Goal: Information Seeking & Learning: Check status

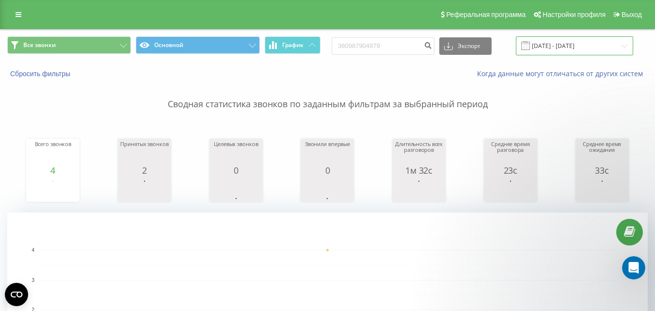
click at [556, 41] on input "[DATE] - [DATE]" at bounding box center [574, 45] width 117 height 19
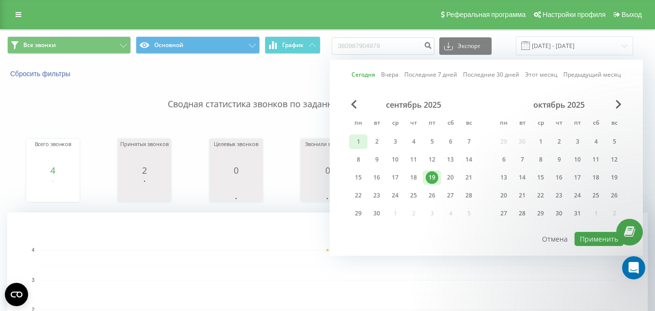
click at [353, 139] on div "1" at bounding box center [358, 141] width 13 height 13
click at [427, 175] on div "19" at bounding box center [432, 177] width 13 height 13
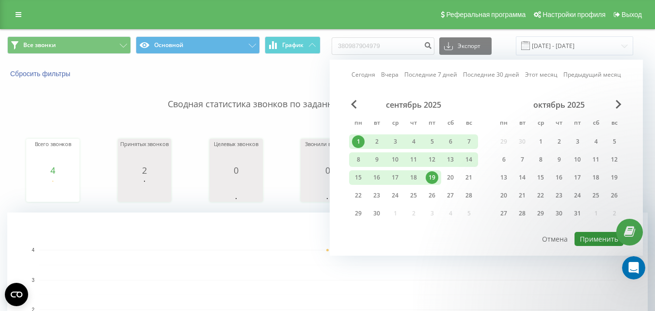
click at [598, 238] on button "Применить" at bounding box center [599, 239] width 49 height 14
type input "01.09.2025 - 19.09.2025"
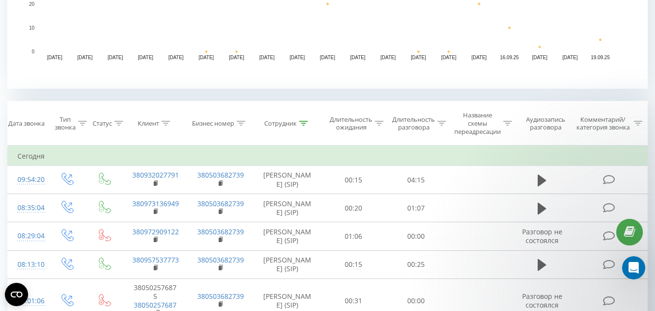
scroll to position [339, 0]
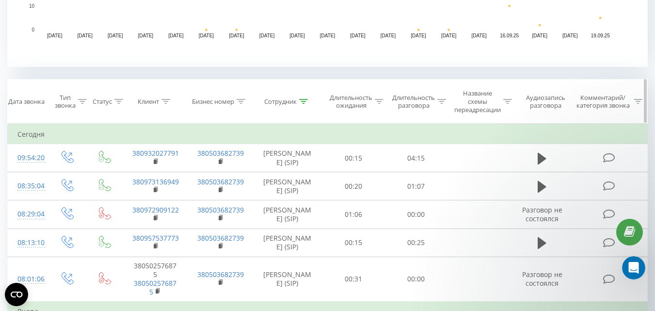
click at [166, 99] on icon at bounding box center [166, 101] width 9 height 5
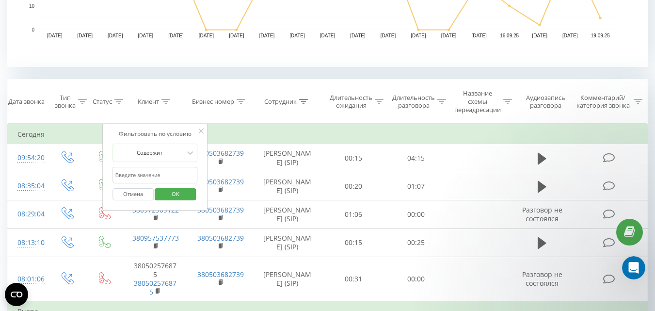
click at [153, 170] on input "text" at bounding box center [155, 175] width 85 height 17
paste input "380974915263"
type input "380974915263"
click at [171, 195] on span "OK" at bounding box center [175, 193] width 27 height 15
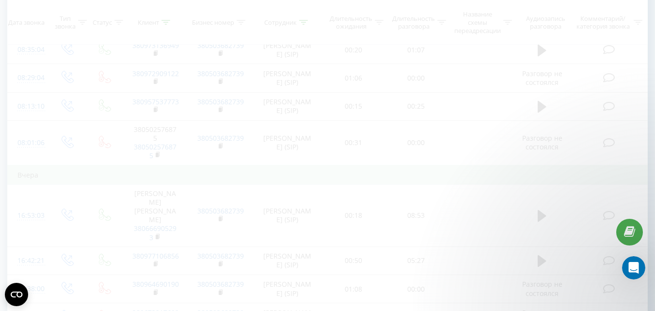
scroll to position [379, 0]
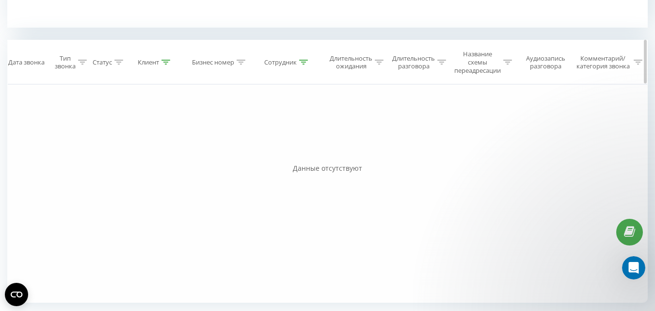
click at [301, 61] on icon at bounding box center [303, 62] width 9 height 5
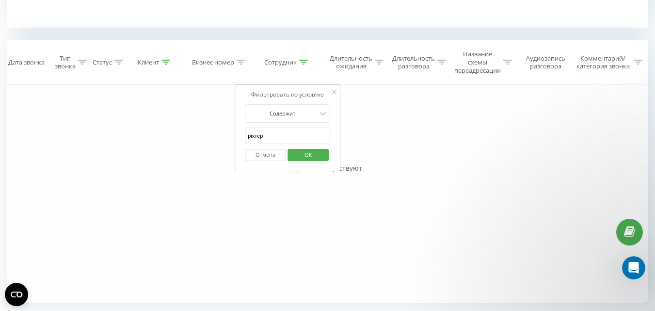
click at [271, 159] on button "Отмена" at bounding box center [265, 155] width 41 height 12
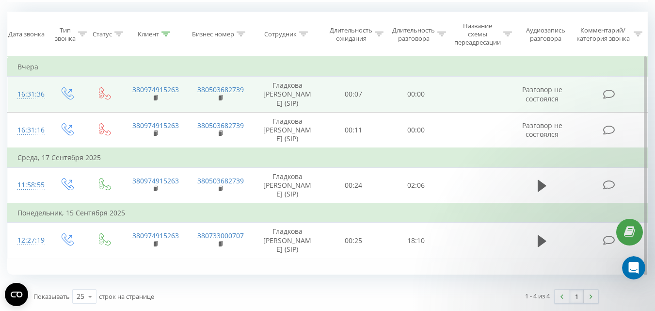
scroll to position [290, 0]
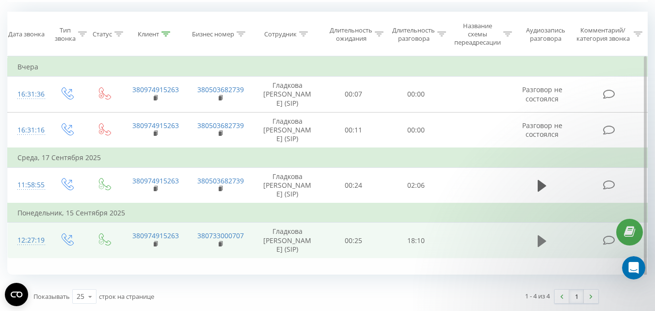
click at [542, 246] on icon at bounding box center [542, 241] width 9 height 12
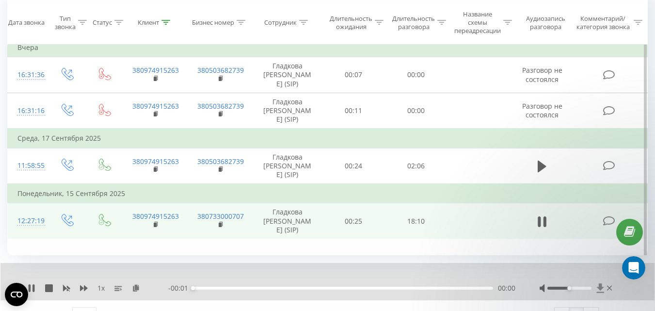
click at [600, 292] on icon at bounding box center [600, 287] width 7 height 9
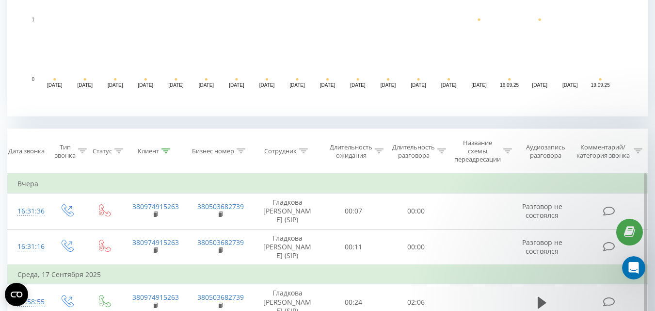
scroll to position [426, 0]
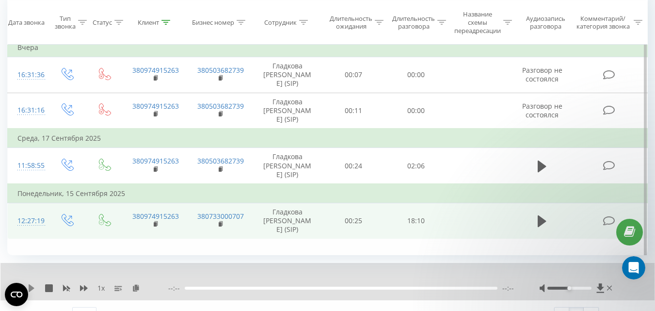
click at [30, 292] on icon at bounding box center [32, 288] width 6 height 8
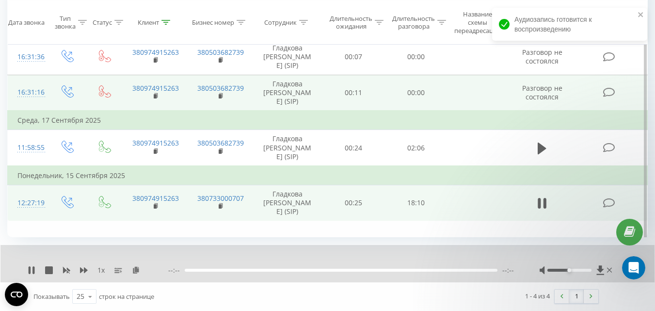
scroll to position [463, 0]
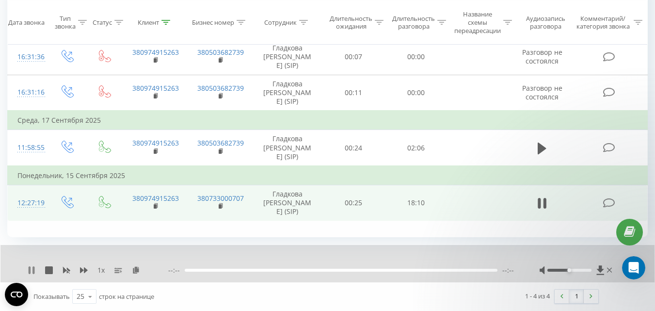
click at [28, 268] on icon at bounding box center [32, 270] width 8 height 8
click at [163, 25] on div at bounding box center [166, 22] width 9 height 8
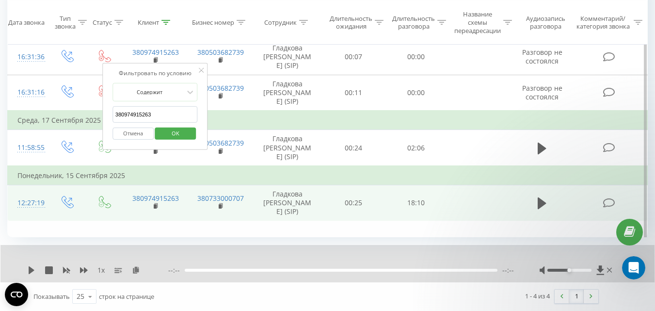
click at [188, 126] on span "OK" at bounding box center [175, 133] width 27 height 15
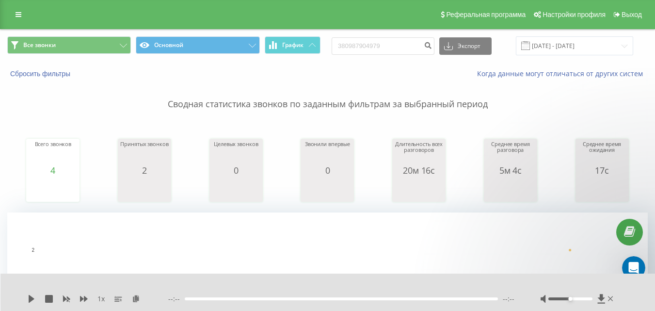
scroll to position [203, 0]
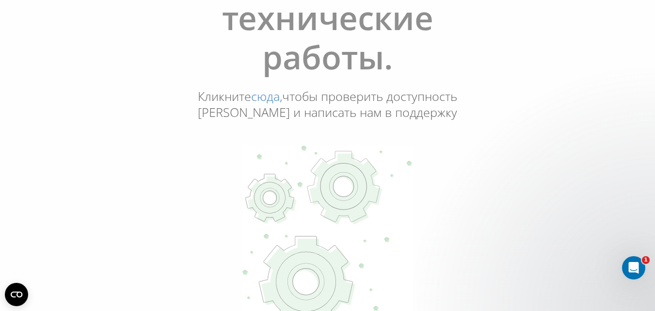
scroll to position [48, 0]
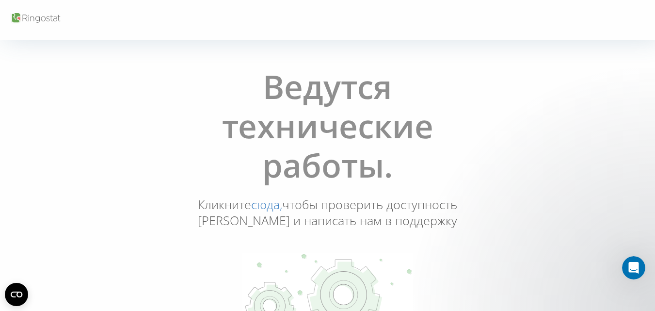
click at [48, 18] on icon at bounding box center [42, 19] width 38 height 8
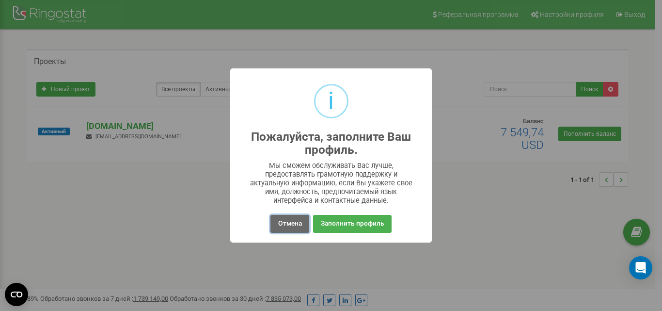
click at [295, 226] on button "Отмена" at bounding box center [290, 224] width 38 height 18
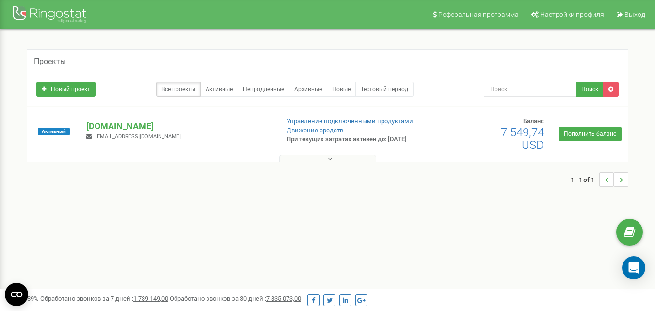
click at [113, 123] on div "Активный merezha-prava.com.ua dariatarget@gmail.com Управление подключенными пр…" at bounding box center [327, 139] width 597 height 44
click at [109, 125] on p "[DOMAIN_NAME]" at bounding box center [178, 126] width 184 height 13
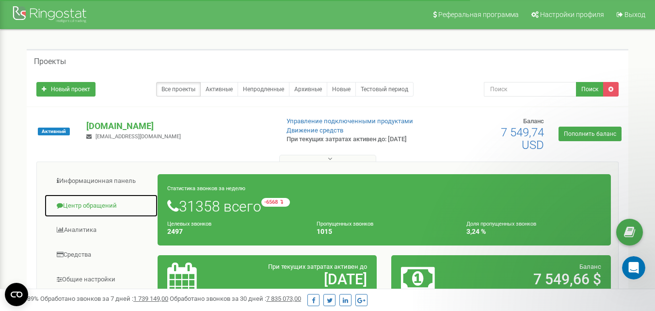
click at [82, 210] on link "Центр обращений" at bounding box center [101, 206] width 114 height 24
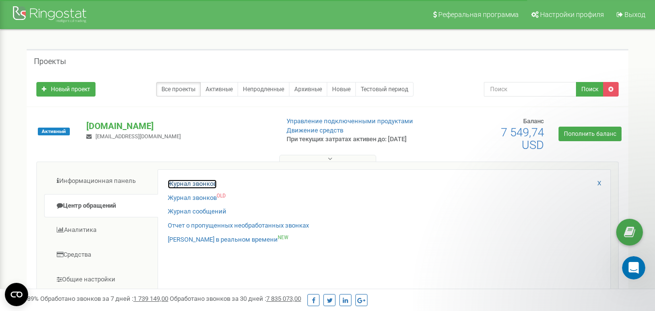
click at [192, 183] on link "Журнал звонков" at bounding box center [192, 183] width 49 height 9
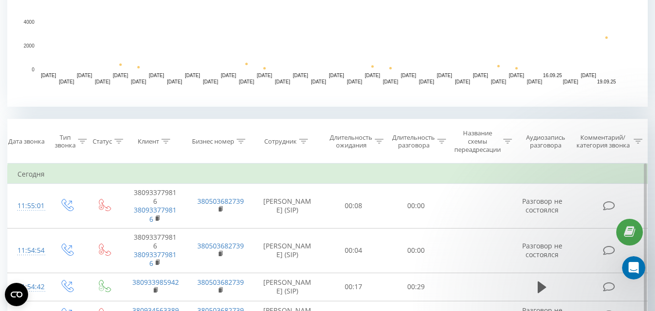
scroll to position [339, 0]
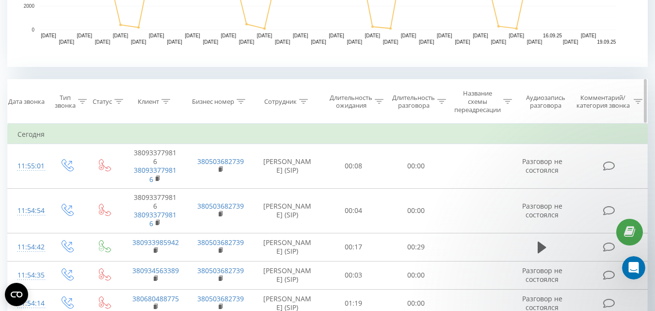
click at [169, 102] on icon at bounding box center [166, 101] width 9 height 5
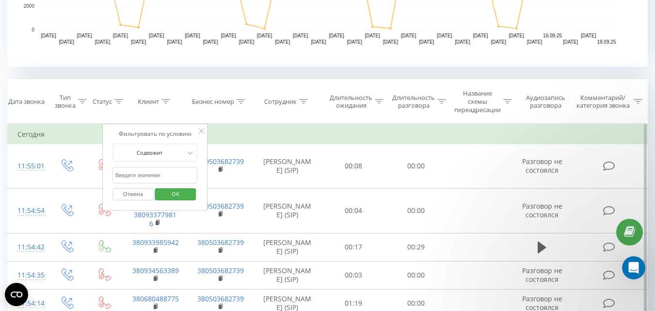
click at [163, 170] on input "text" at bounding box center [155, 175] width 85 height 17
paste input "380974915263"
click at [178, 193] on span "OK" at bounding box center [175, 193] width 27 height 15
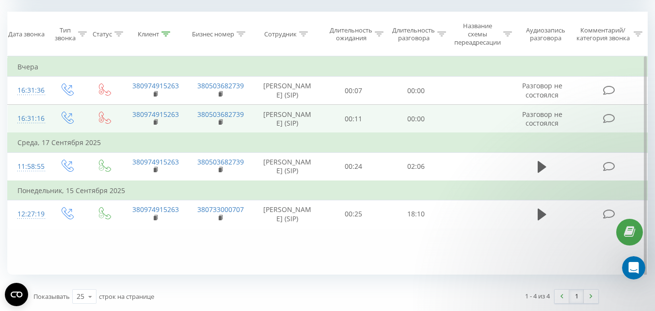
scroll to position [426, 0]
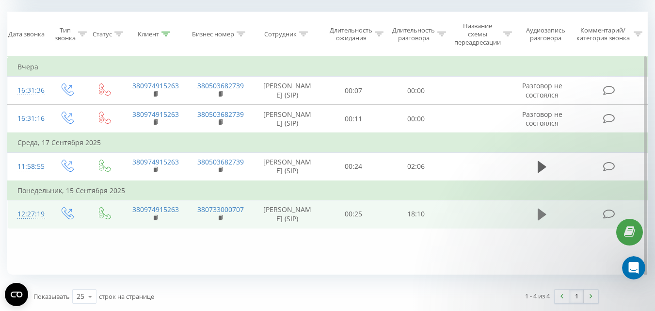
click at [538, 220] on icon at bounding box center [542, 215] width 9 height 12
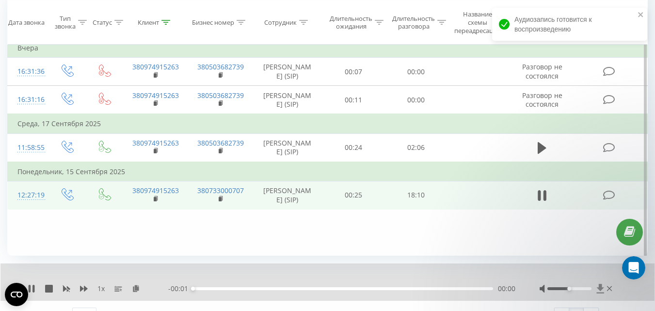
click at [598, 293] on icon at bounding box center [600, 288] width 7 height 9
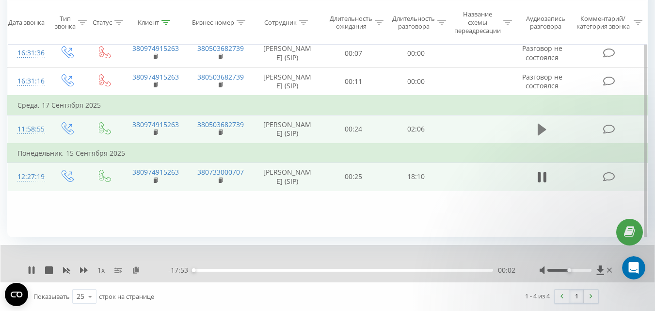
scroll to position [463, 0]
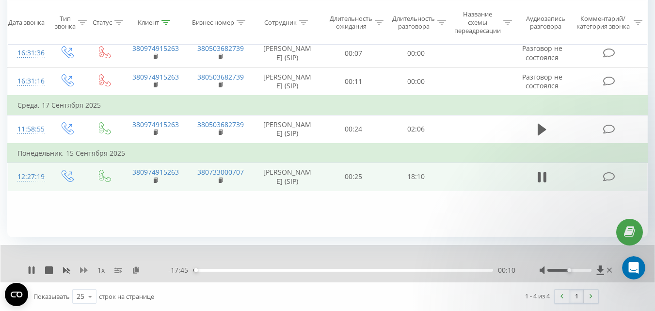
click at [84, 271] on icon at bounding box center [84, 270] width 8 height 8
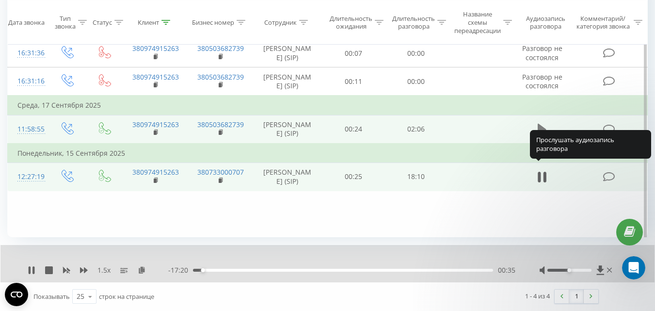
click at [541, 135] on icon at bounding box center [542, 130] width 9 height 12
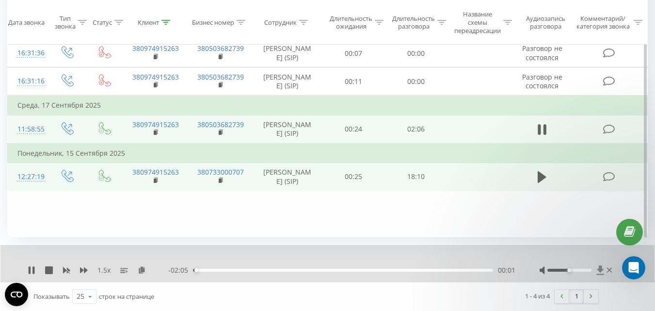
click at [600, 270] on icon at bounding box center [600, 269] width 7 height 9
click at [29, 270] on icon at bounding box center [30, 270] width 2 height 8
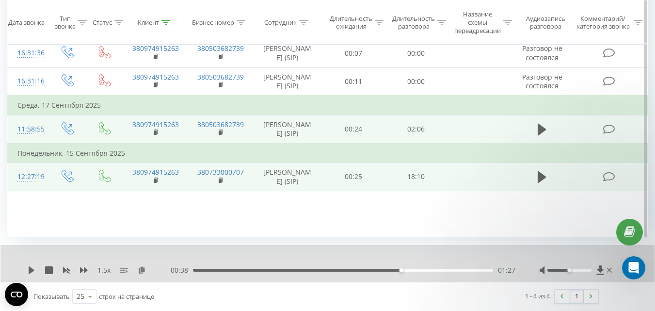
click at [168, 23] on icon at bounding box center [166, 22] width 9 height 5
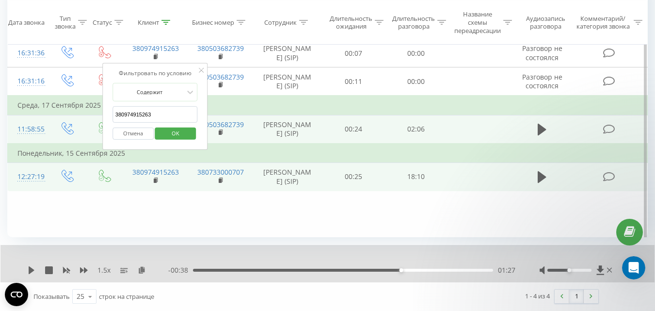
click at [139, 106] on input "380974915263" at bounding box center [155, 114] width 85 height 17
paste input "683806576"
type input "380683806576"
click at [179, 126] on span "OK" at bounding box center [175, 133] width 27 height 15
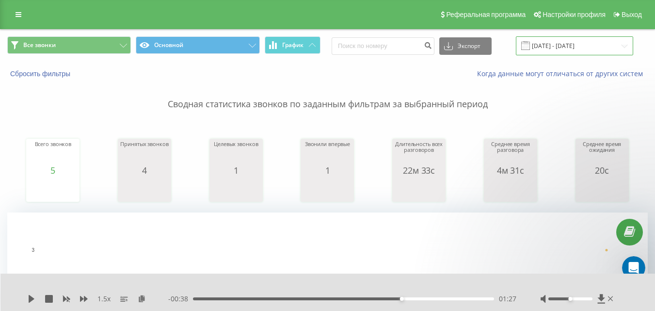
click at [583, 45] on input "[DATE] - [DATE]" at bounding box center [574, 45] width 117 height 19
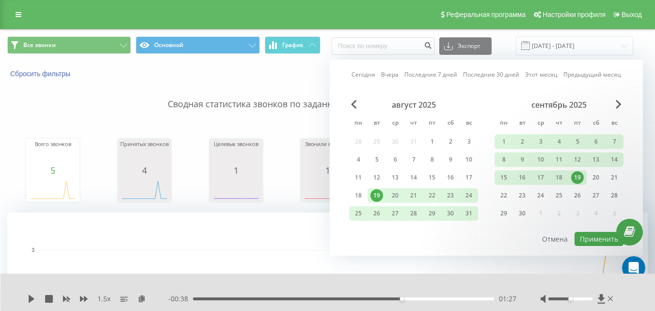
click at [573, 178] on div "19" at bounding box center [577, 177] width 13 height 13
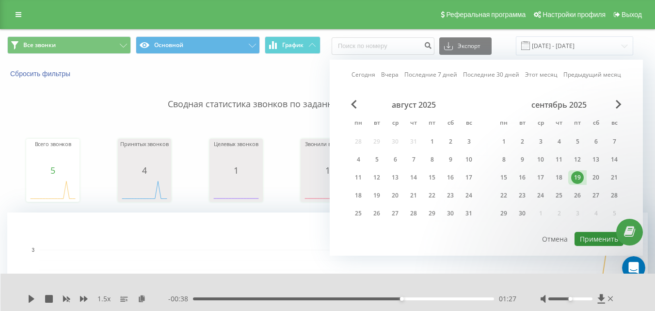
click at [589, 241] on button "Применить" at bounding box center [599, 239] width 49 height 14
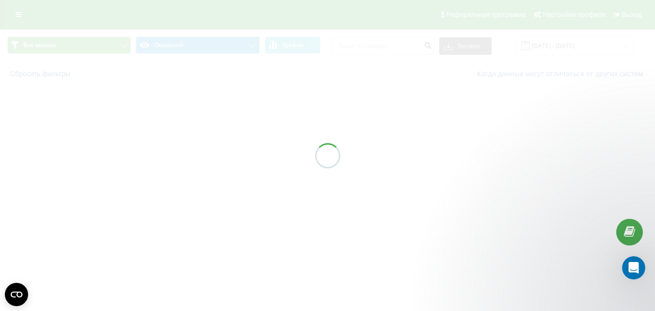
type input "[DATE] - [DATE]"
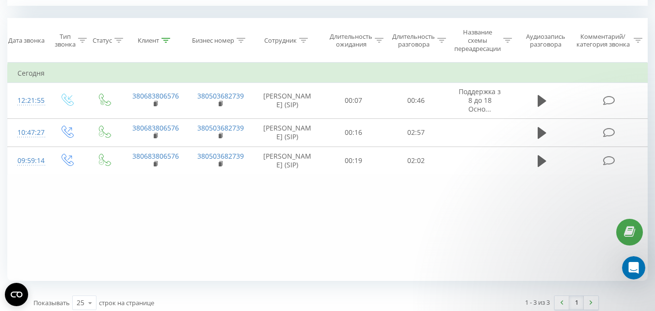
scroll to position [407, 0]
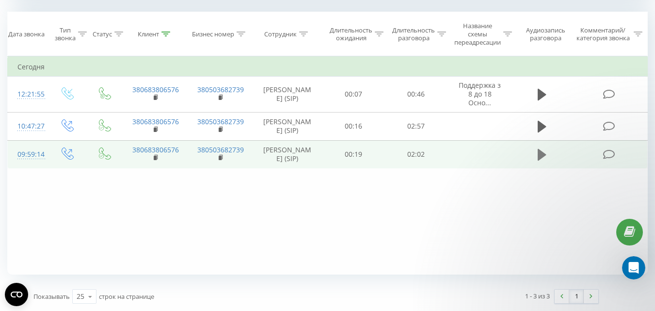
click at [540, 161] on icon at bounding box center [542, 155] width 9 height 12
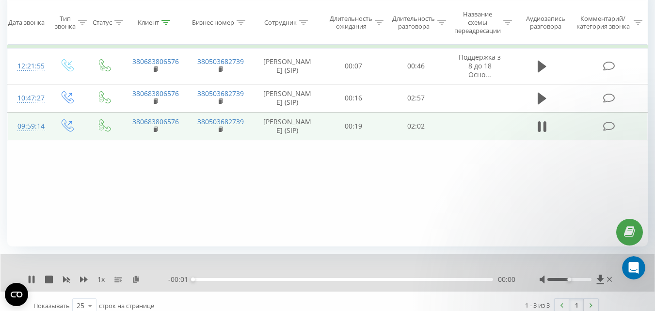
scroll to position [444, 0]
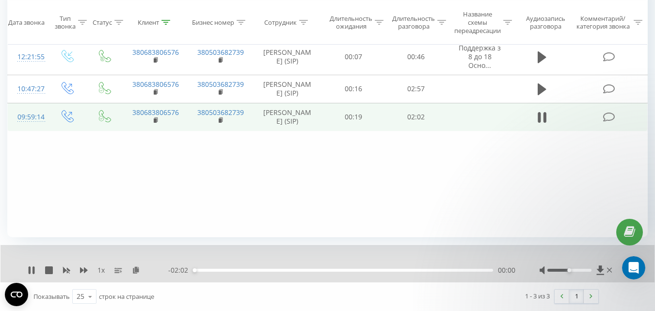
click at [589, 271] on div at bounding box center [570, 270] width 44 height 3
click at [79, 271] on div "1 x" at bounding box center [98, 270] width 141 height 10
click at [81, 270] on icon at bounding box center [84, 270] width 8 height 6
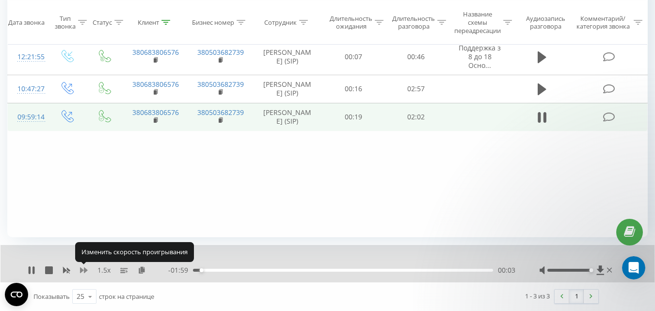
click at [82, 270] on icon at bounding box center [84, 270] width 8 height 6
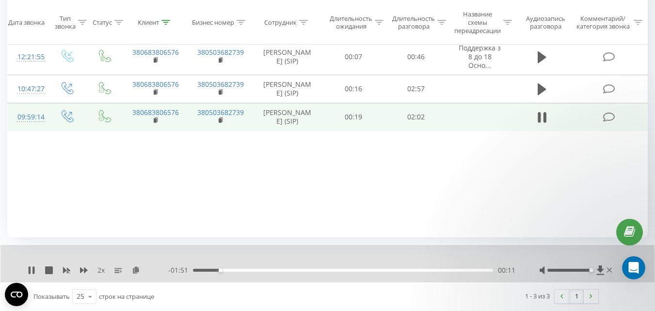
click at [248, 269] on div "00:11" at bounding box center [343, 270] width 300 height 3
click at [283, 271] on div "00:25" at bounding box center [343, 270] width 300 height 3
click at [313, 270] on div "00:38" at bounding box center [343, 270] width 300 height 3
click at [355, 271] on div "00:53" at bounding box center [343, 270] width 300 height 3
click at [381, 269] on div "01:17" at bounding box center [343, 270] width 300 height 3
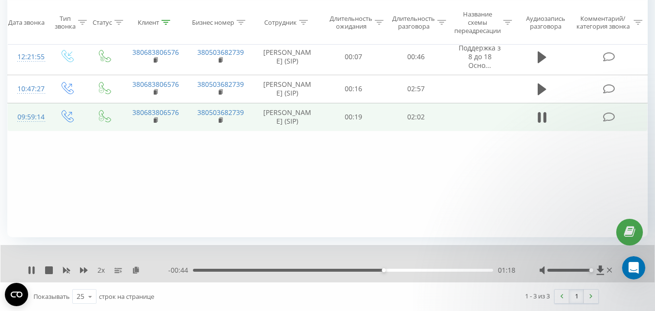
click at [400, 269] on div "01:18" at bounding box center [343, 270] width 300 height 3
click at [420, 271] on div "01:25" at bounding box center [343, 270] width 300 height 3
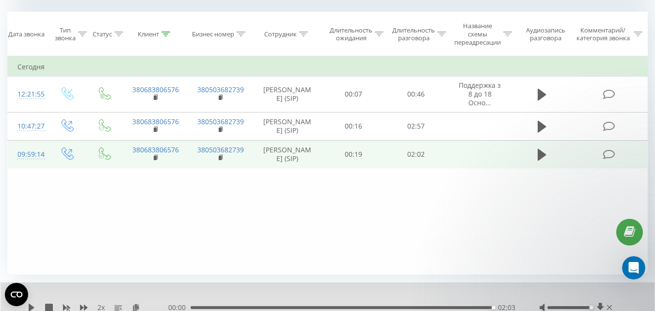
scroll to position [396, 0]
